Goal: Task Accomplishment & Management: Manage account settings

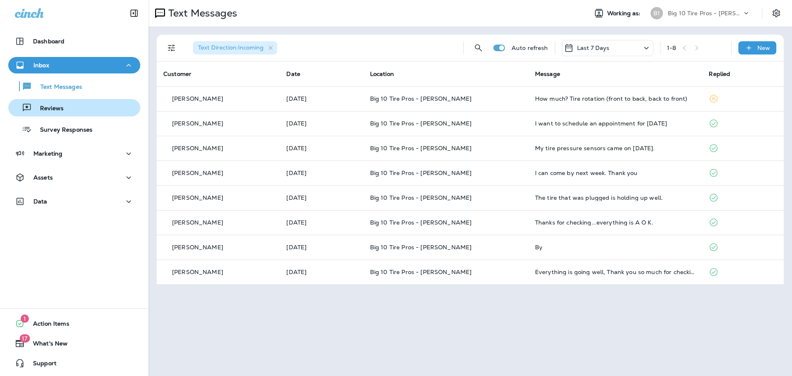
click at [57, 108] on p "Reviews" at bounding box center [48, 109] width 32 height 8
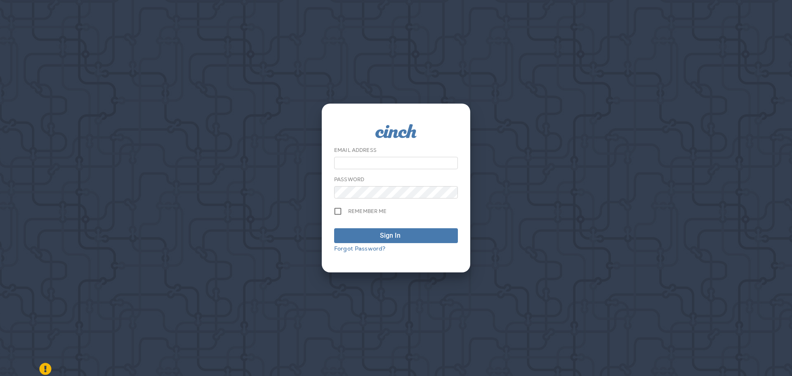
type input "**********"
click at [393, 236] on div "Sign In" at bounding box center [390, 236] width 21 height 10
